Goal: Find specific page/section: Find specific page/section

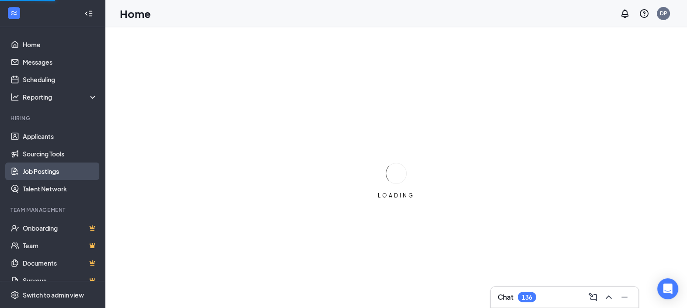
click at [50, 175] on link "Job Postings" at bounding box center [60, 171] width 75 height 17
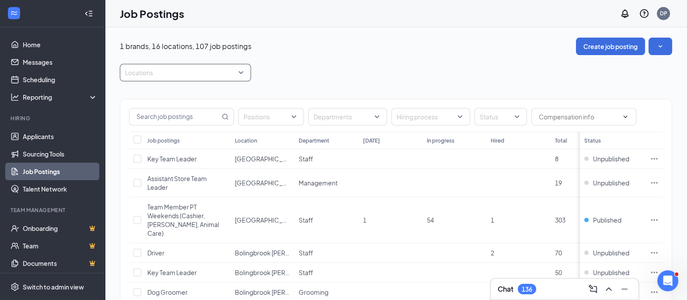
click at [190, 73] on div at bounding box center [181, 73] width 118 height 14
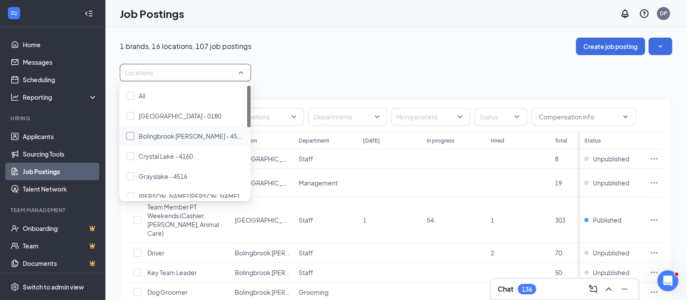
click at [131, 135] on div at bounding box center [130, 136] width 8 height 8
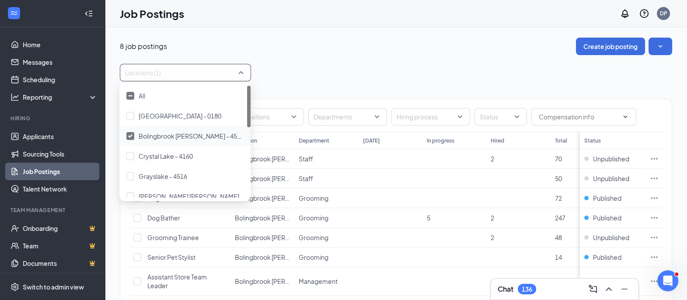
click at [130, 136] on img at bounding box center [130, 135] width 4 height 3
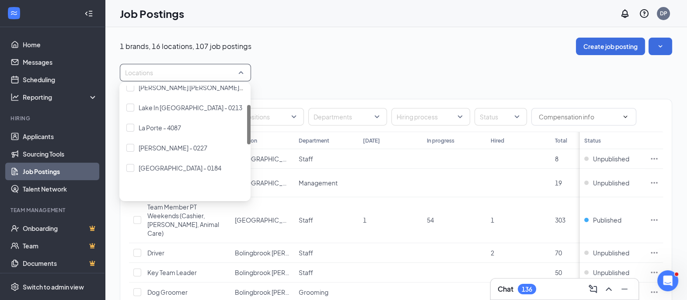
scroll to position [54, 0]
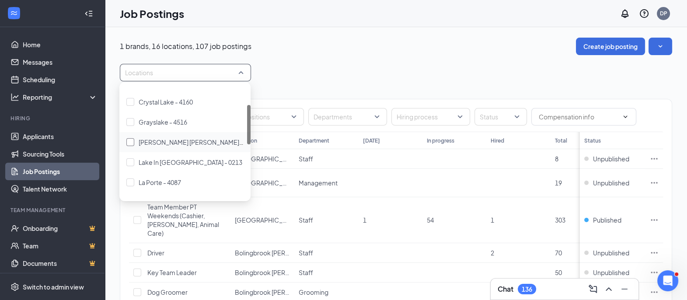
click at [130, 143] on div at bounding box center [130, 142] width 8 height 8
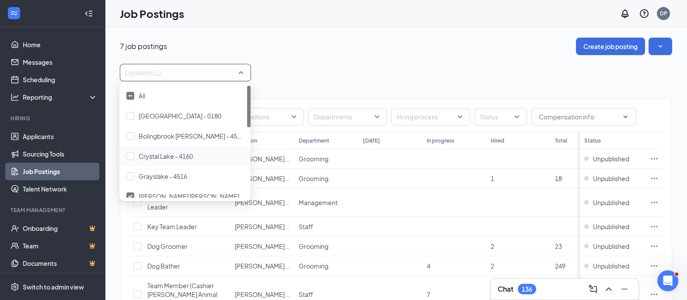
scroll to position [109, 0]
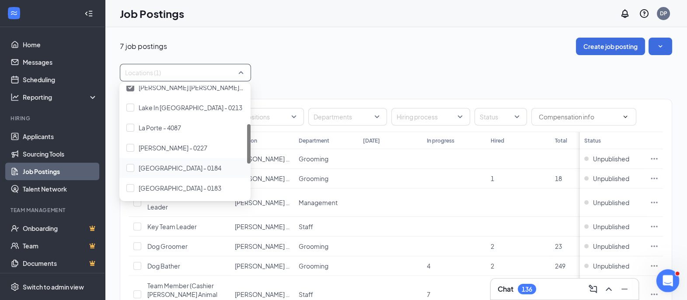
click at [671, 279] on icon "Open Intercom Messenger" at bounding box center [666, 279] width 14 height 14
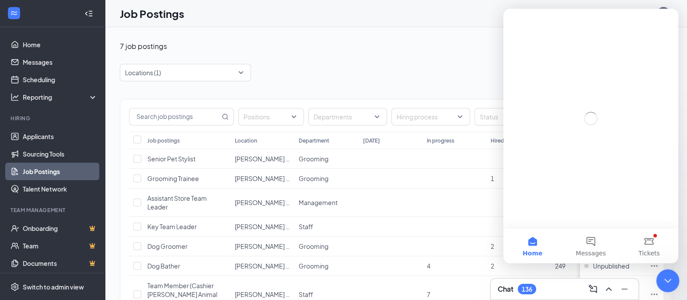
scroll to position [0, 0]
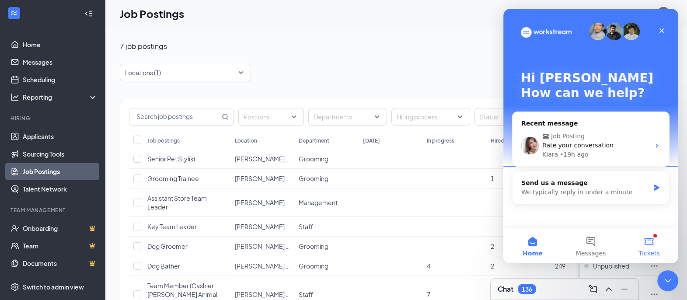
click at [653, 238] on button "Tickets" at bounding box center [649, 245] width 58 height 35
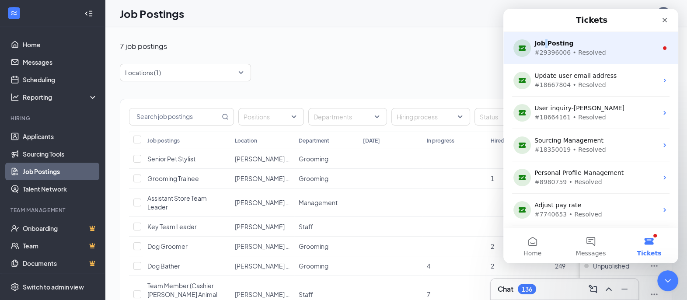
click at [545, 45] on div "Job Posting" at bounding box center [588, 43] width 109 height 9
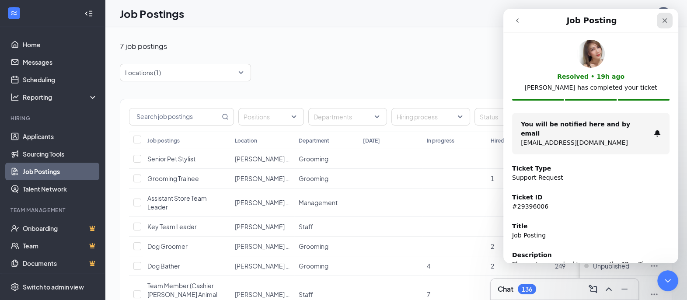
click at [665, 20] on icon "Close" at bounding box center [664, 20] width 5 height 5
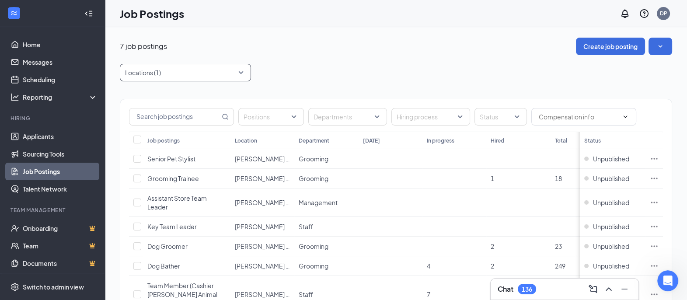
click at [172, 66] on div at bounding box center [181, 73] width 118 height 14
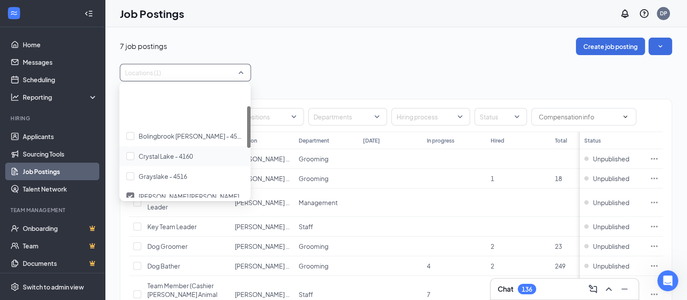
scroll to position [54, 0]
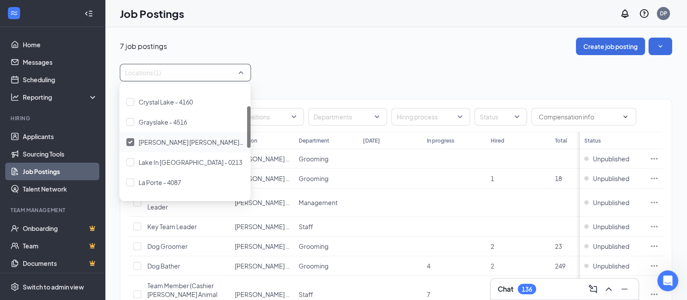
click at [130, 142] on img at bounding box center [130, 141] width 4 height 3
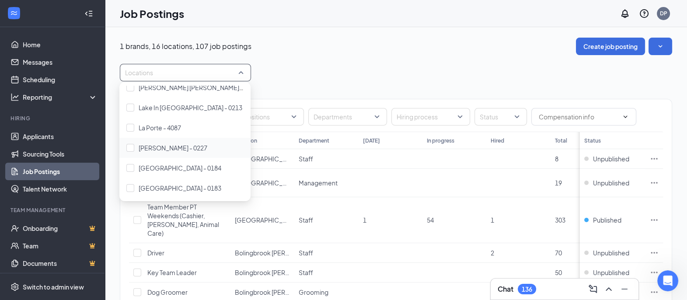
scroll to position [164, 0]
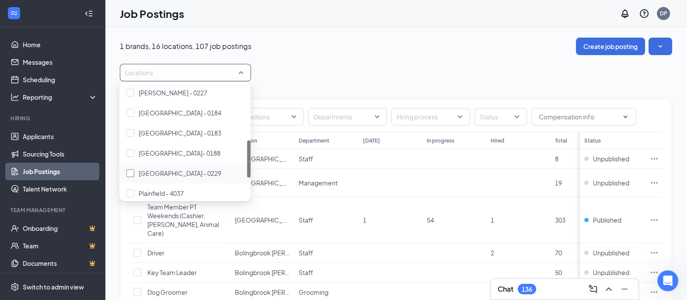
click at [131, 172] on div at bounding box center [130, 173] width 8 height 8
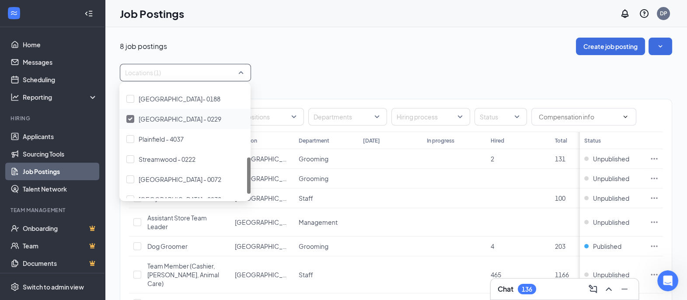
click at [132, 119] on div at bounding box center [130, 119] width 8 height 8
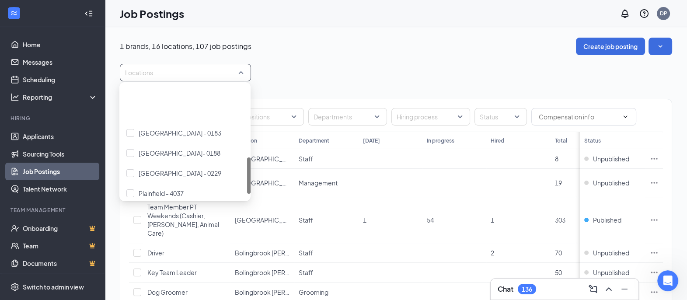
scroll to position [218, 0]
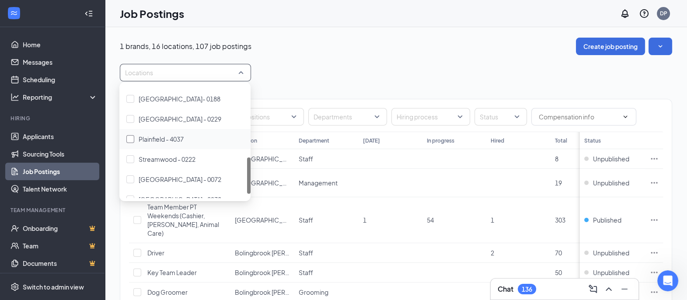
click at [131, 140] on div at bounding box center [130, 139] width 8 height 8
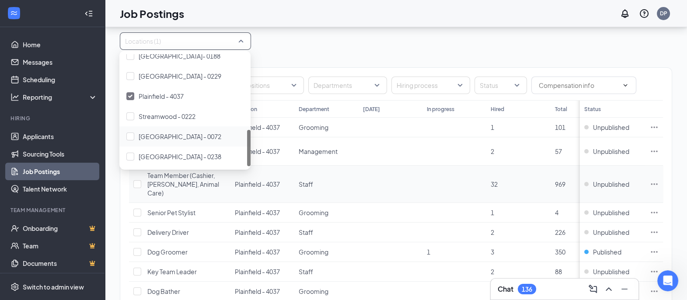
scroll to position [80, 0]
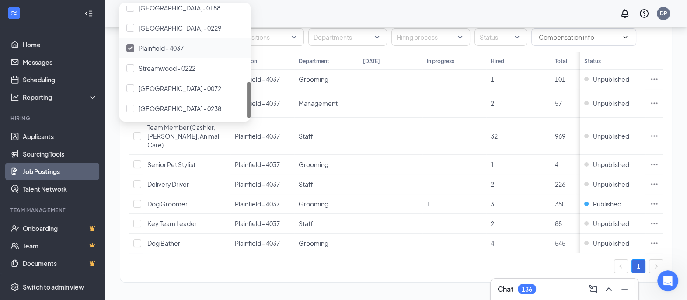
click at [131, 44] on div at bounding box center [130, 48] width 8 height 8
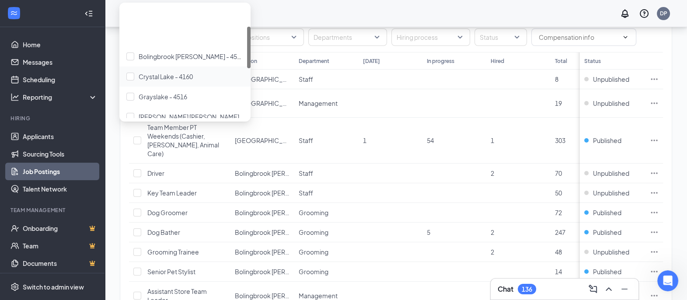
scroll to position [229, 0]
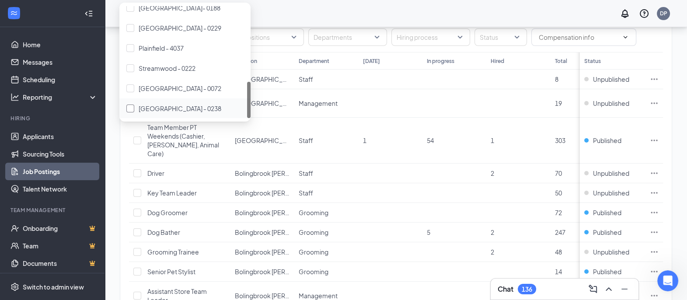
click at [130, 105] on div at bounding box center [130, 108] width 8 height 8
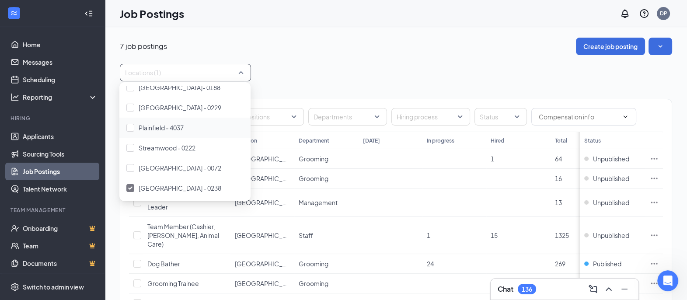
click at [293, 52] on div "7 job postings Create job posting" at bounding box center [396, 46] width 552 height 17
